Goal: Browse casually

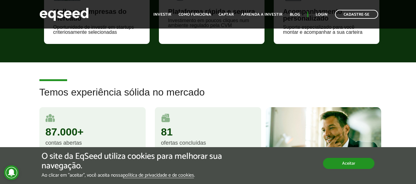
scroll to position [501, 0]
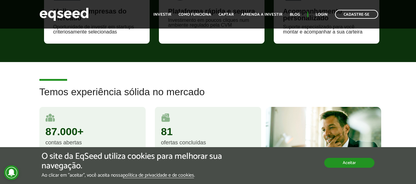
click at [347, 163] on button "Aceitar" at bounding box center [349, 163] width 50 height 10
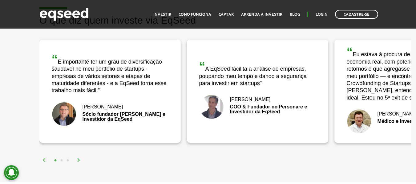
scroll to position [986, 0]
click at [78, 160] on img at bounding box center [79, 160] width 4 height 4
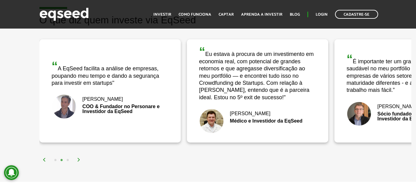
click at [78, 160] on img at bounding box center [79, 160] width 4 height 4
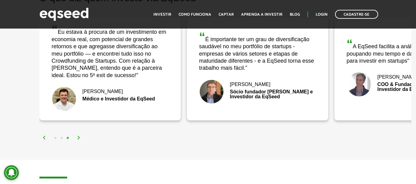
scroll to position [1008, 0]
click at [43, 139] on img at bounding box center [45, 138] width 4 height 4
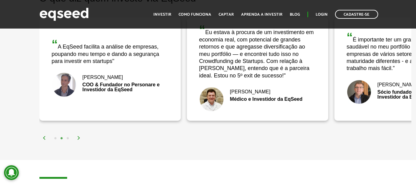
click at [43, 139] on img at bounding box center [45, 138] width 4 height 4
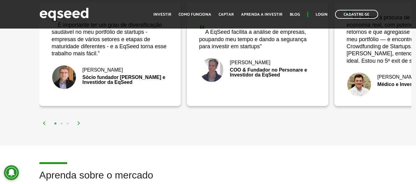
scroll to position [1024, 0]
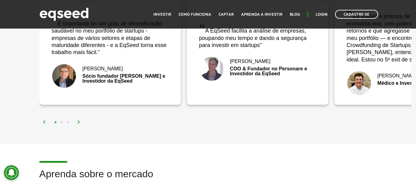
click at [78, 123] on img at bounding box center [79, 122] width 4 height 4
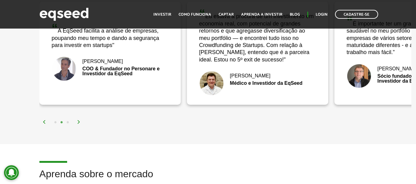
click at [78, 123] on img at bounding box center [79, 122] width 4 height 4
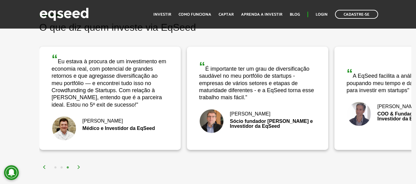
scroll to position [979, 0]
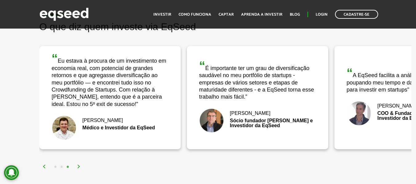
click at [78, 165] on img at bounding box center [79, 167] width 4 height 4
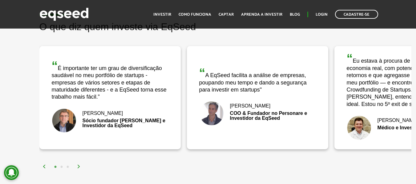
click at [78, 165] on img at bounding box center [79, 167] width 4 height 4
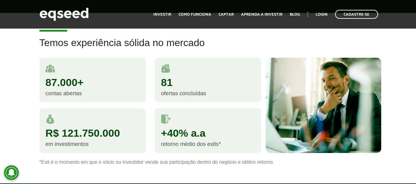
scroll to position [550, 0]
